Goal: Transaction & Acquisition: Purchase product/service

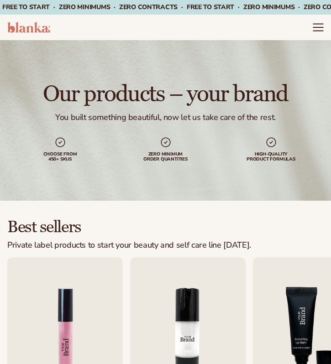
click at [318, 26] on icon "Menu" at bounding box center [318, 27] width 12 height 12
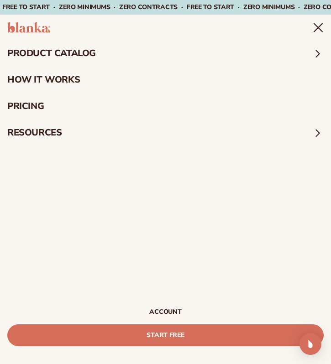
click at [314, 26] on icon "Menu" at bounding box center [318, 27] width 12 height 12
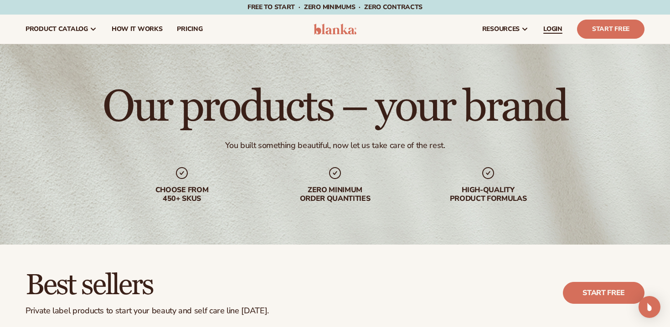
click at [330, 27] on span "LOGIN" at bounding box center [553, 29] width 19 height 7
click at [181, 33] on link "pricing" at bounding box center [190, 29] width 40 height 29
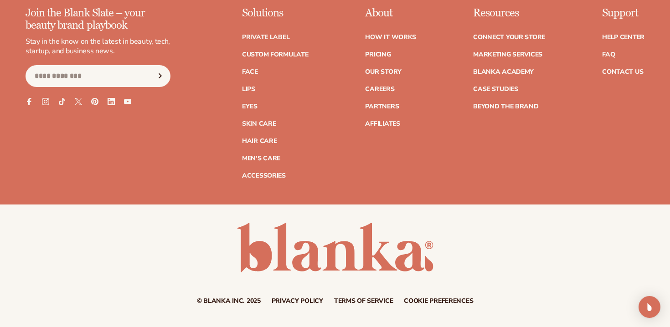
scroll to position [1670, 0]
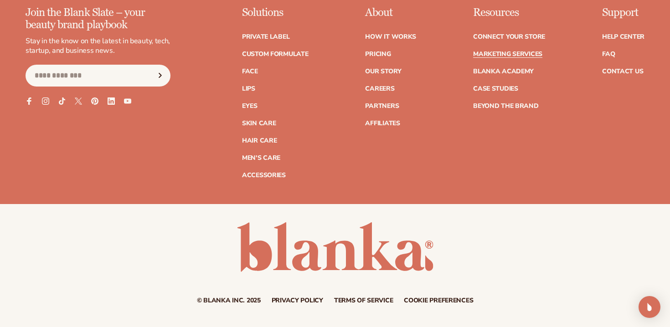
click at [504, 51] on link "Marketing services" at bounding box center [507, 54] width 69 height 6
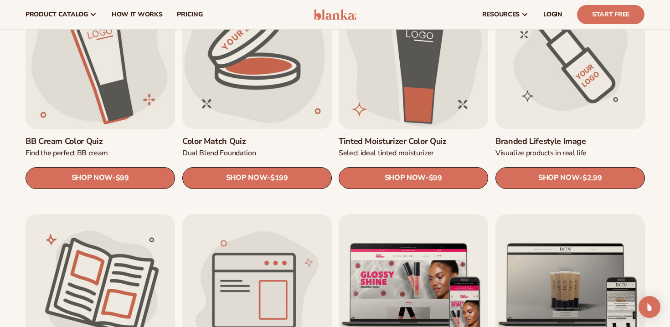
scroll to position [788, 0]
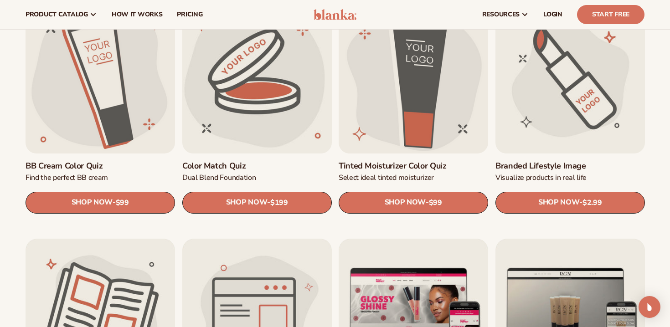
click at [579, 161] on link "Branded Lifestyle Image" at bounding box center [571, 166] width 150 height 10
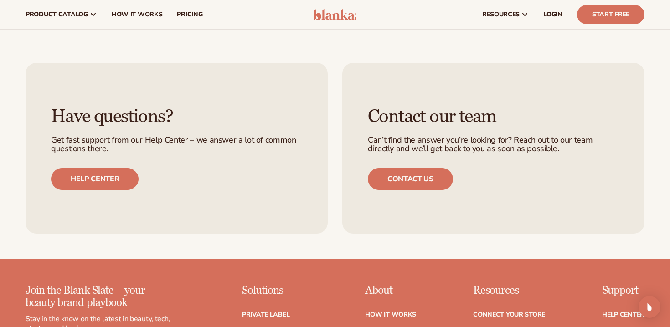
scroll to position [291, 0]
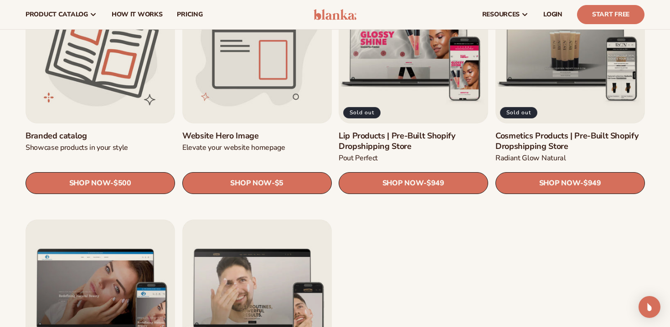
scroll to position [989, 0]
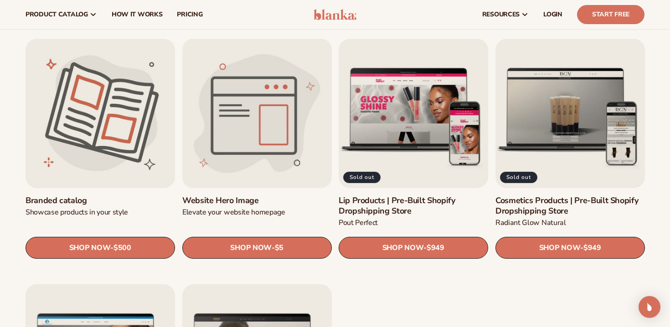
click at [260, 196] on link "Website Hero Image" at bounding box center [257, 201] width 150 height 10
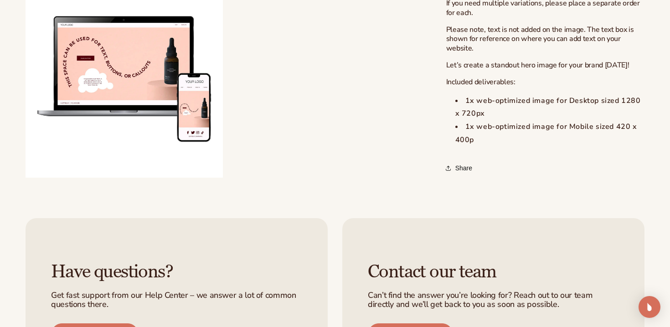
scroll to position [466, 0]
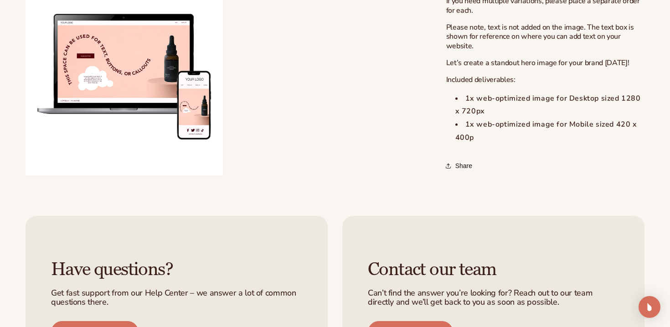
click at [26, 176] on button "Open media 2 in modal" at bounding box center [26, 176] width 0 height 0
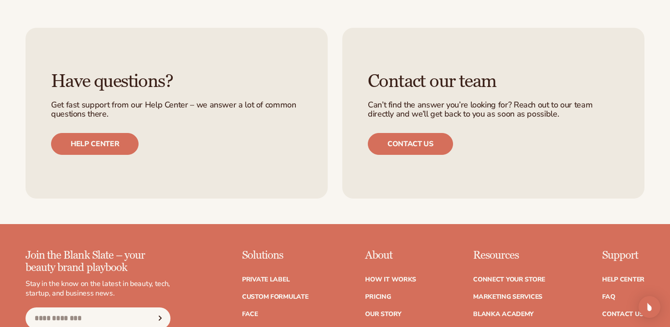
scroll to position [656, 0]
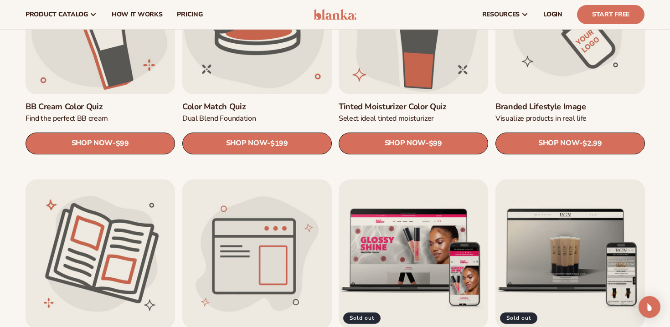
scroll to position [782, 0]
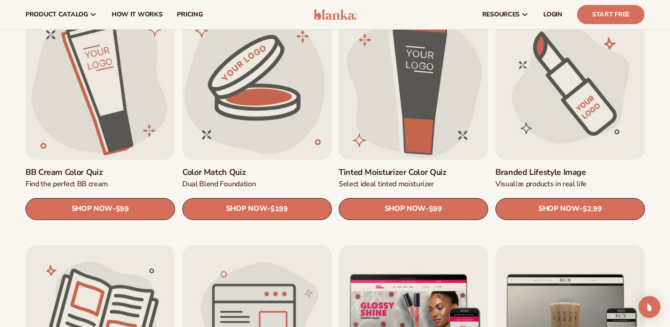
click at [557, 167] on link "Branded Lifestyle Image" at bounding box center [571, 172] width 150 height 10
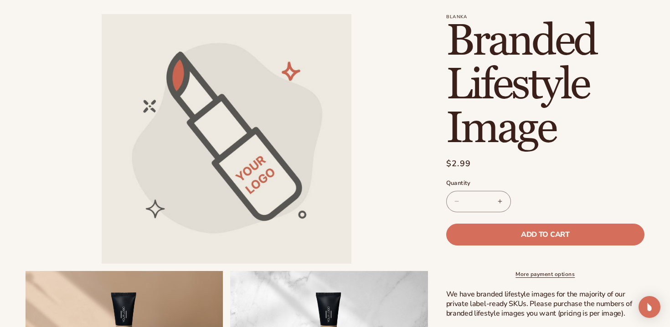
scroll to position [111, 0]
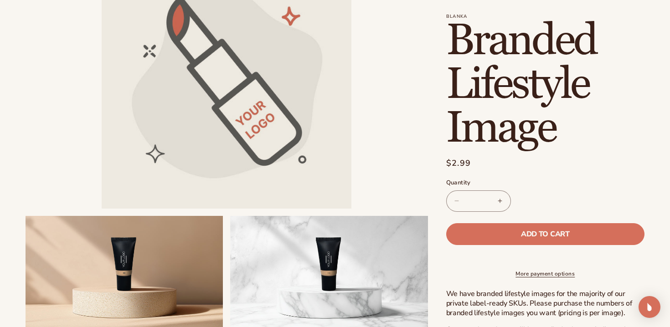
click at [501, 199] on button "Increase quantity for Branded Lifestyle Image" at bounding box center [500, 201] width 21 height 21
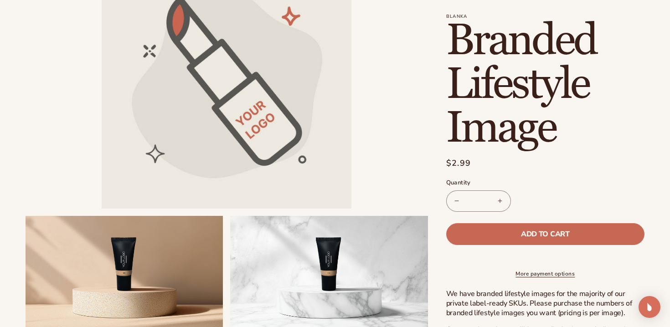
click at [519, 228] on button "Add to cart" at bounding box center [545, 234] width 198 height 22
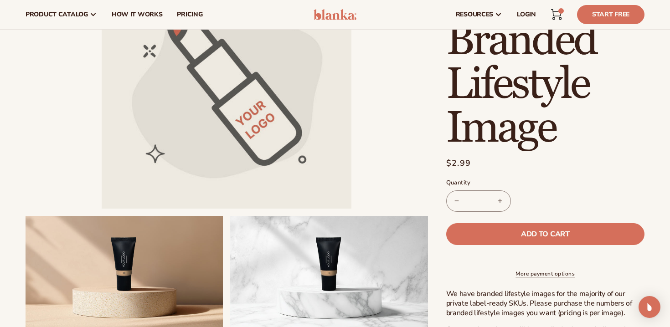
type input "*"
click at [553, 9] on icon at bounding box center [556, 14] width 11 height 11
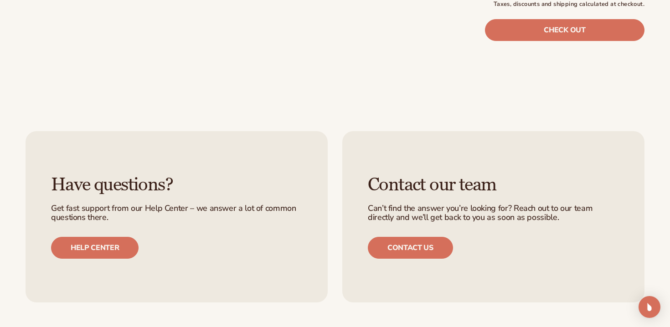
scroll to position [334, 0]
